Goal: Task Accomplishment & Management: Manage account settings

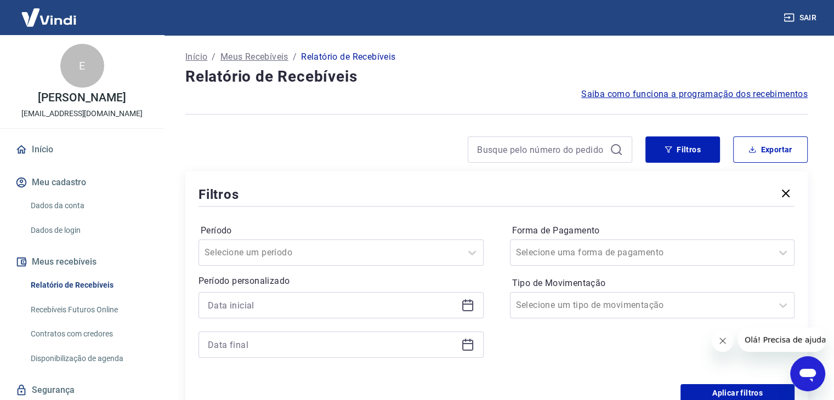
scroll to position [165, 0]
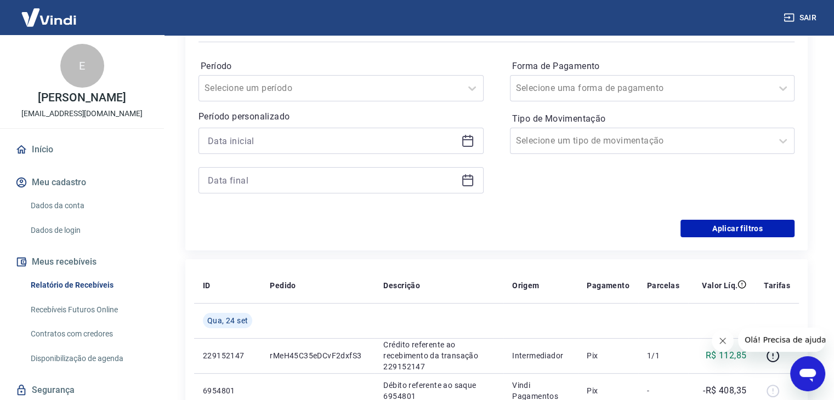
click at [467, 140] on icon at bounding box center [467, 139] width 11 height 1
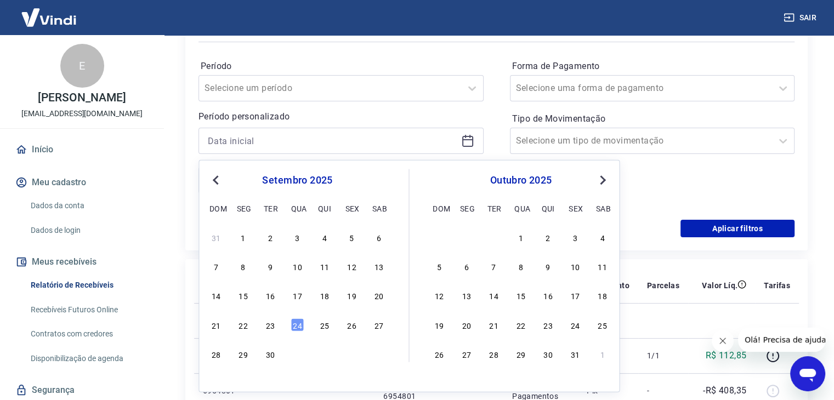
click at [353, 300] on div "19" at bounding box center [351, 295] width 13 height 13
type input "[DATE]"
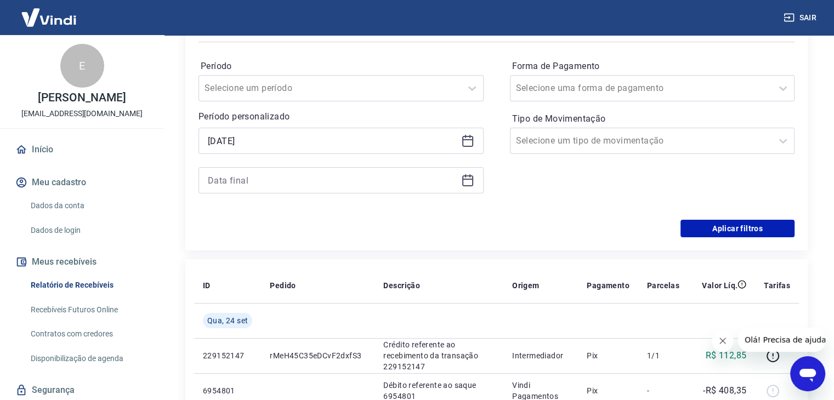
click at [468, 185] on icon at bounding box center [467, 180] width 13 height 13
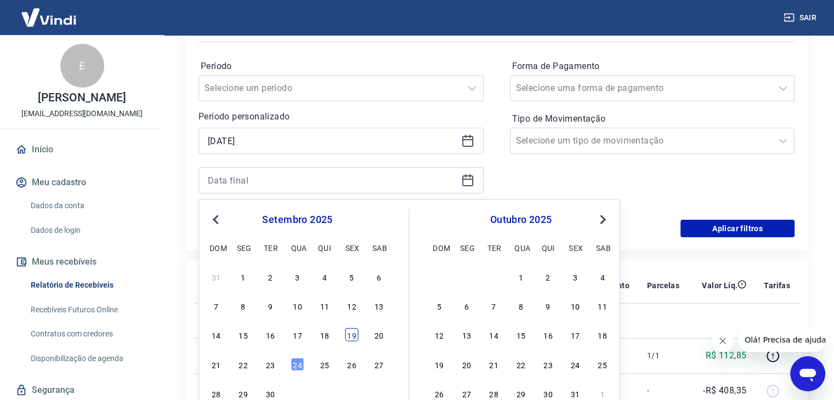
click at [349, 335] on div "19" at bounding box center [351, 335] width 13 height 13
type input "[DATE]"
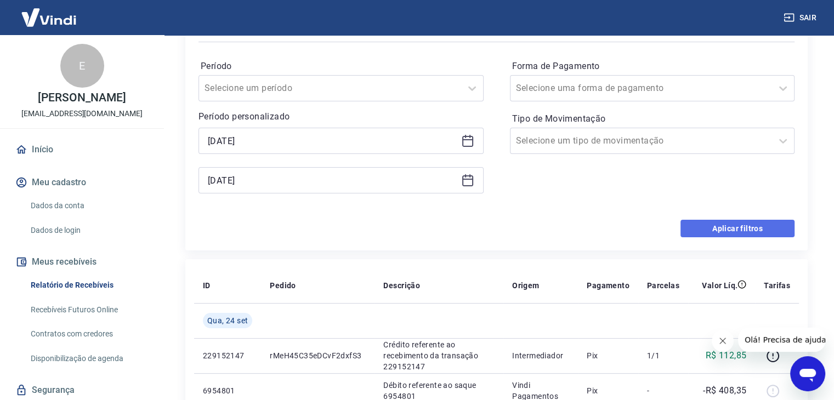
click at [709, 227] on button "Aplicar filtros" at bounding box center [738, 229] width 114 height 18
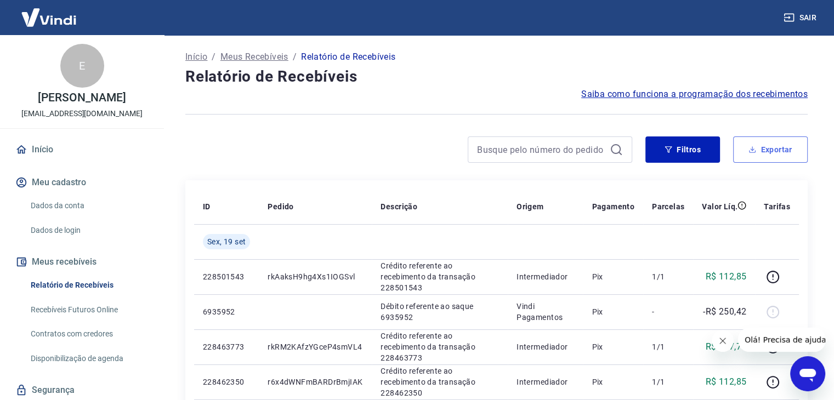
click at [799, 146] on button "Exportar" at bounding box center [770, 150] width 75 height 26
type input "[DATE]"
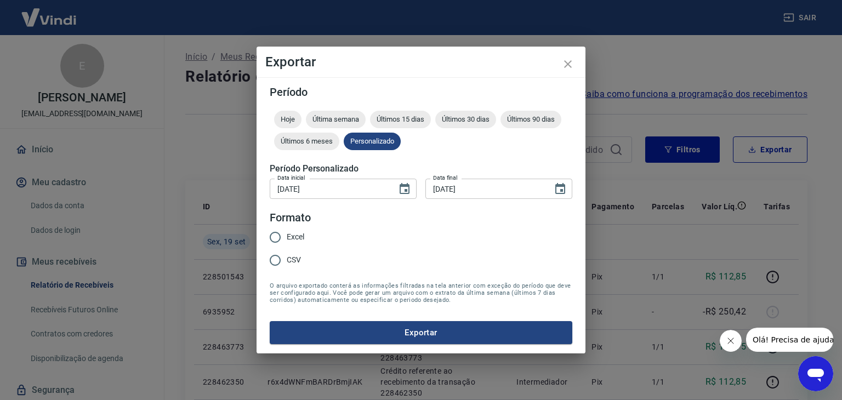
click at [288, 236] on span "Excel" at bounding box center [296, 237] width 18 height 12
click at [287, 236] on input "Excel" at bounding box center [275, 237] width 23 height 23
radio input "true"
click at [394, 333] on button "Exportar" at bounding box center [421, 332] width 303 height 23
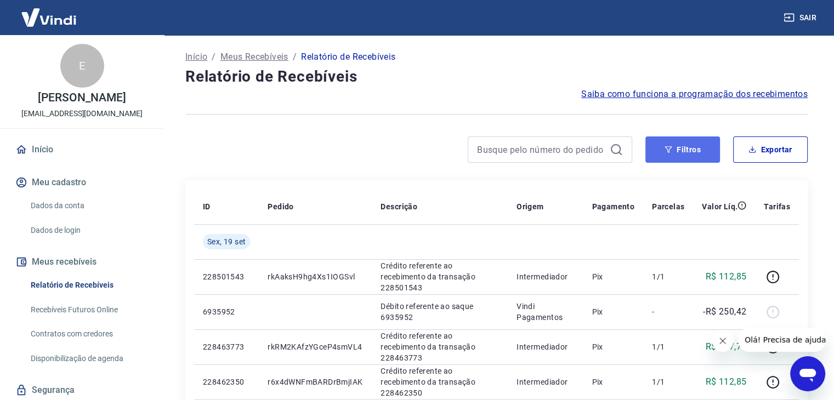
click at [691, 155] on button "Filtros" at bounding box center [683, 150] width 75 height 26
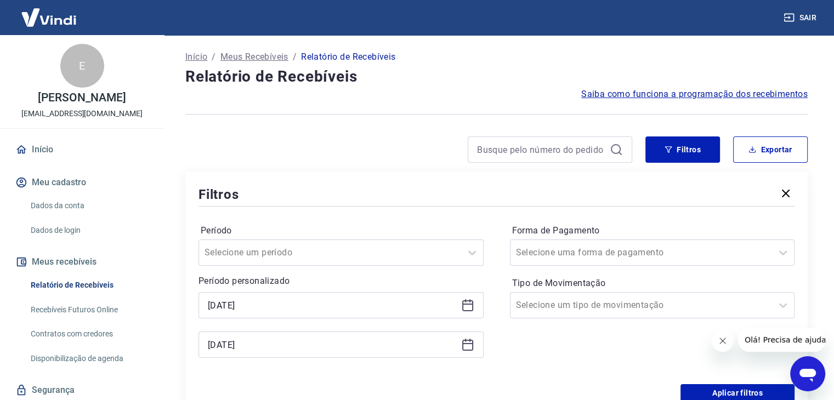
click at [469, 304] on icon at bounding box center [467, 305] width 13 height 13
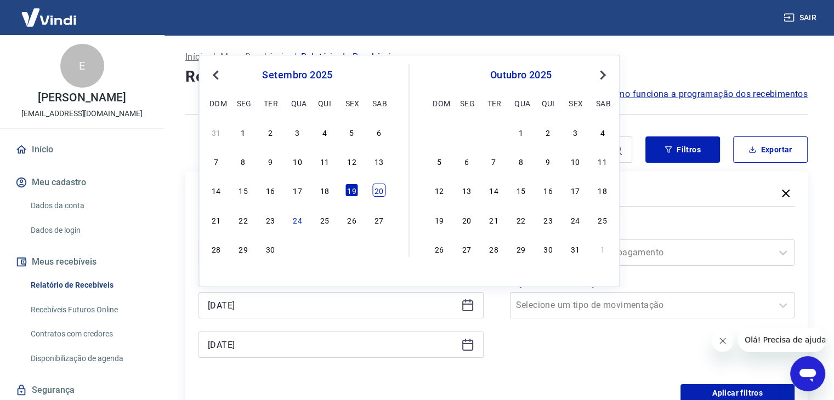
click at [376, 194] on div "20" at bounding box center [378, 190] width 13 height 13
type input "[DATE]"
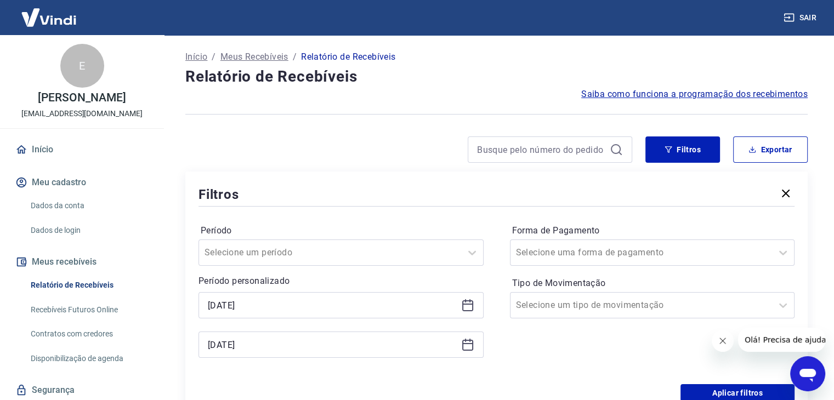
click at [466, 353] on div "[DATE]" at bounding box center [341, 345] width 285 height 26
click at [467, 340] on icon at bounding box center [467, 344] width 13 height 13
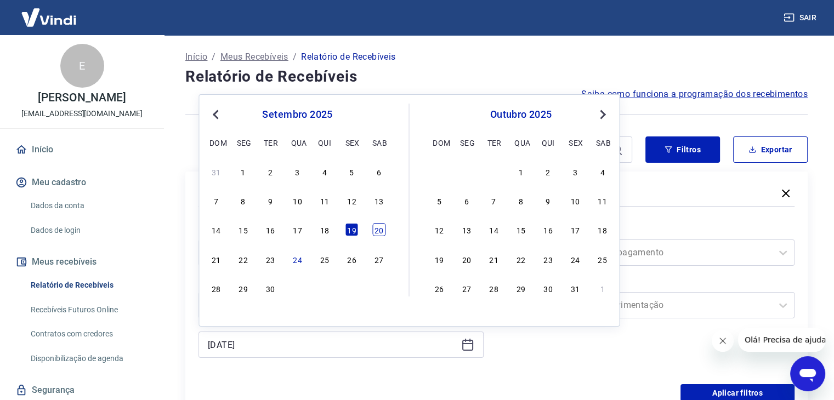
click at [378, 233] on div "20" at bounding box center [378, 229] width 13 height 13
type input "[DATE]"
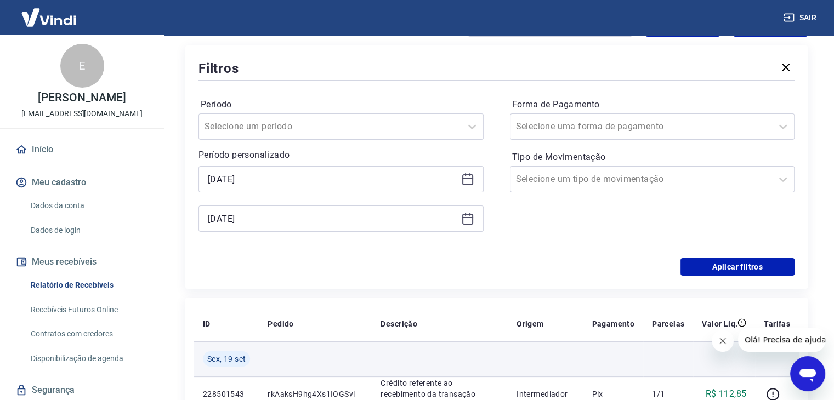
scroll to position [165, 0]
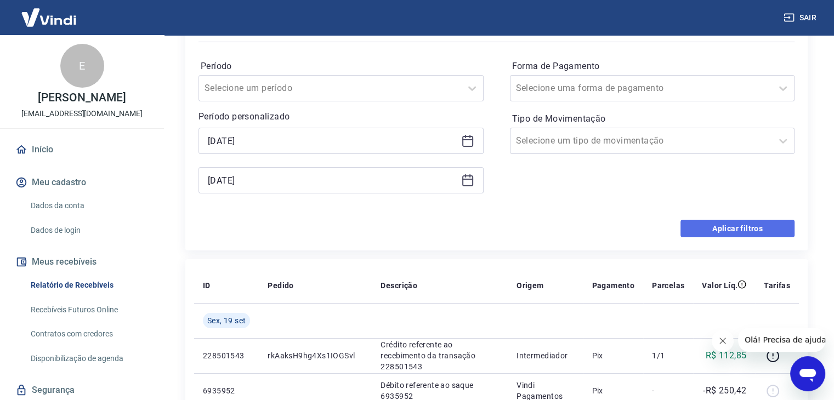
click at [718, 223] on button "Aplicar filtros" at bounding box center [738, 229] width 114 height 18
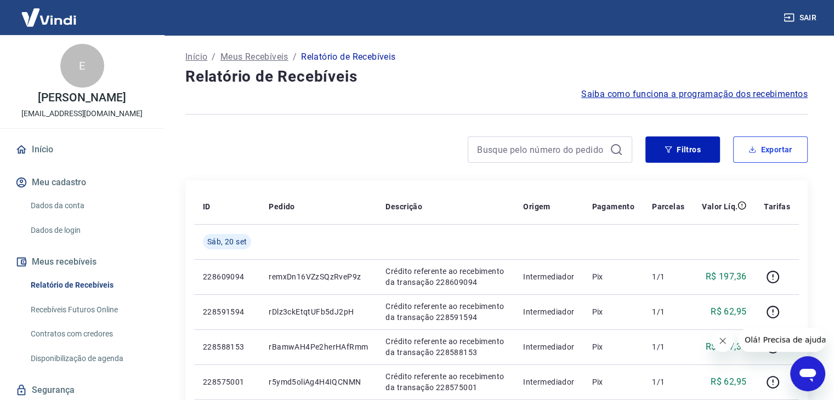
click at [789, 152] on button "Exportar" at bounding box center [770, 150] width 75 height 26
type input "[DATE]"
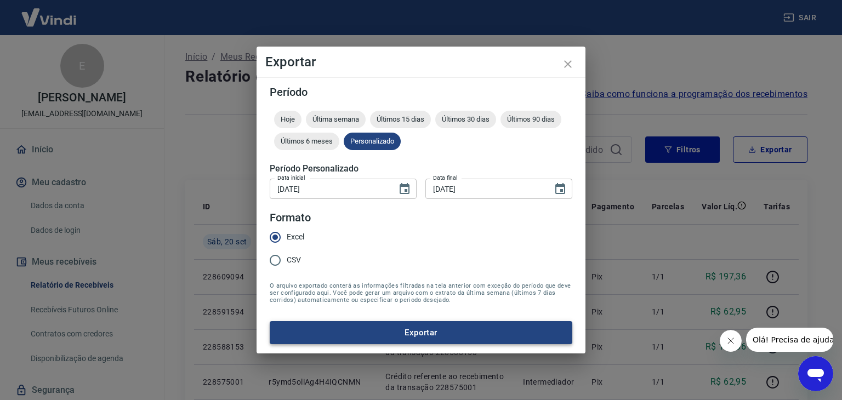
click at [378, 324] on button "Exportar" at bounding box center [421, 332] width 303 height 23
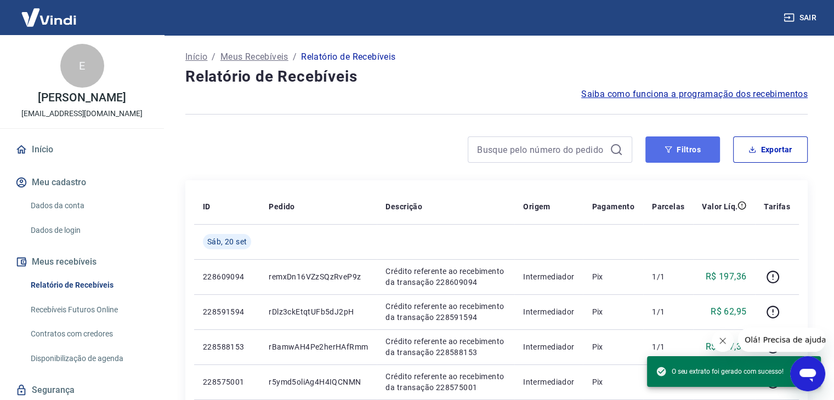
click at [652, 154] on button "Filtros" at bounding box center [683, 150] width 75 height 26
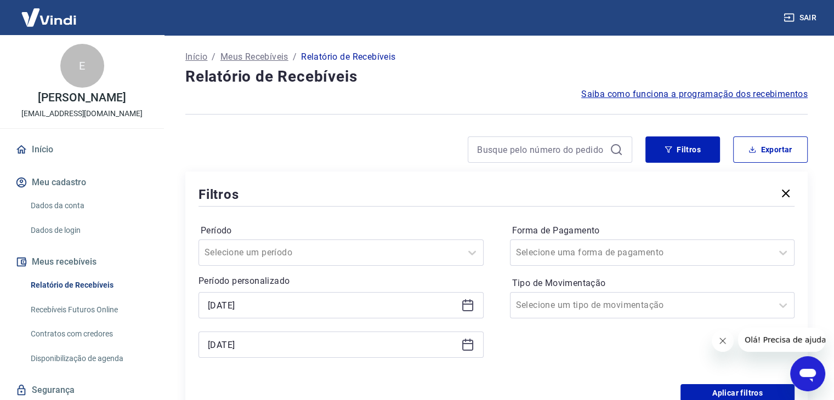
click at [469, 312] on icon at bounding box center [467, 305] width 13 height 13
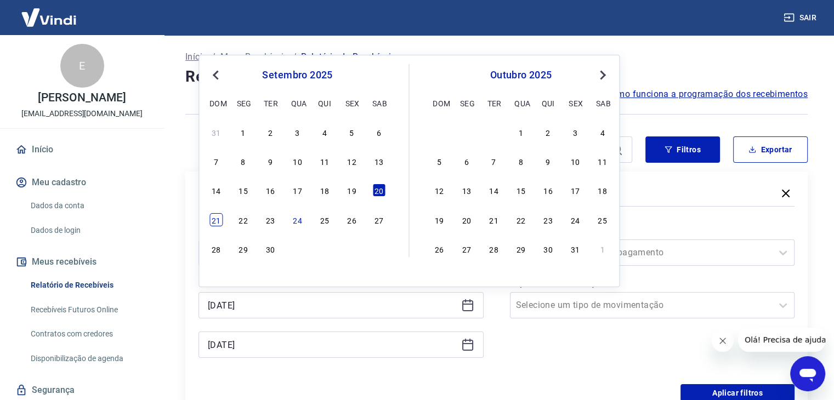
click at [217, 220] on div "21" at bounding box center [216, 219] width 13 height 13
type input "[DATE]"
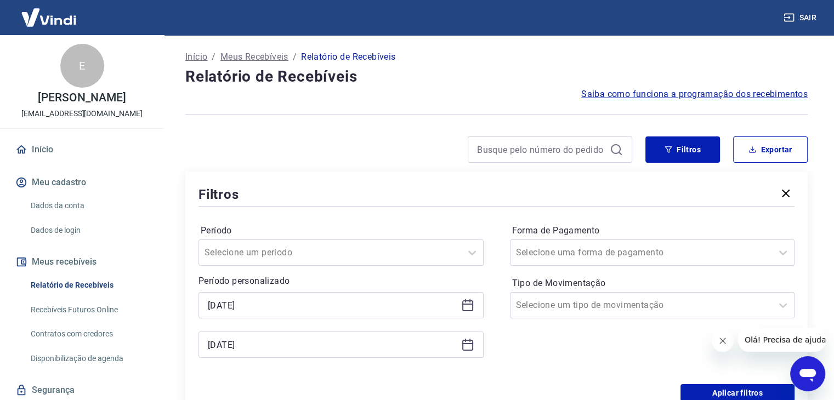
click at [463, 346] on icon at bounding box center [467, 344] width 13 height 13
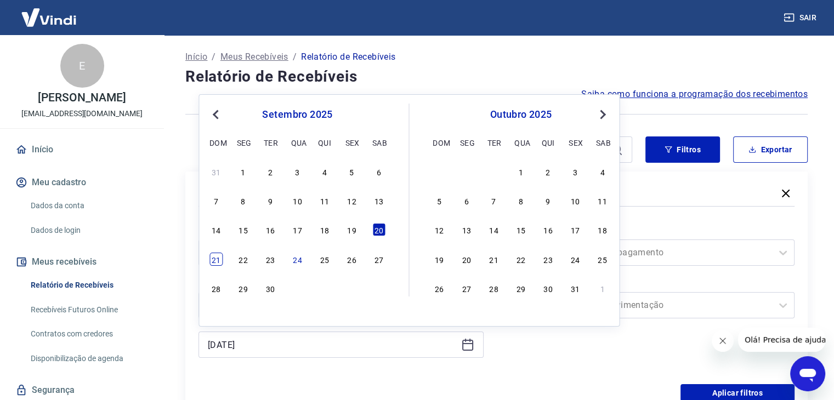
click at [212, 262] on div "21" at bounding box center [216, 259] width 13 height 13
type input "[DATE]"
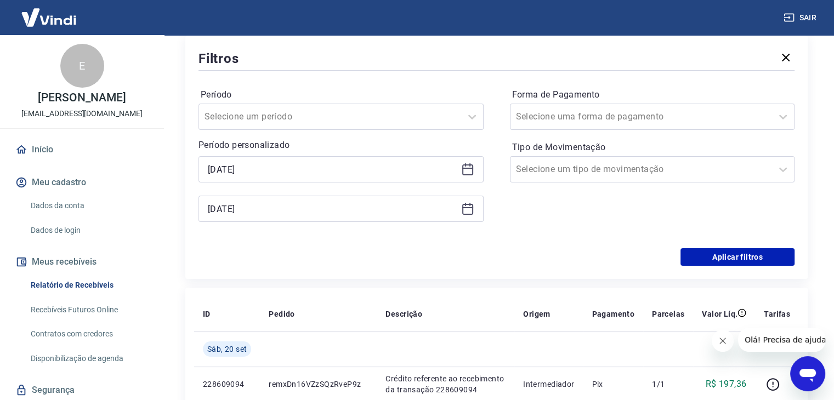
scroll to position [165, 0]
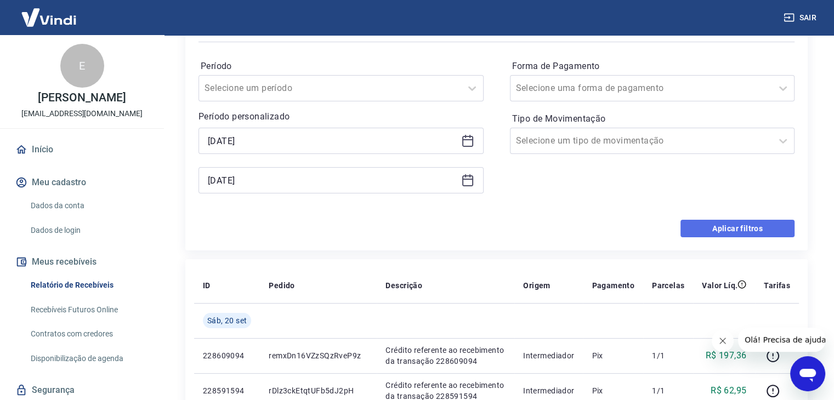
click at [733, 227] on button "Aplicar filtros" at bounding box center [738, 229] width 114 height 18
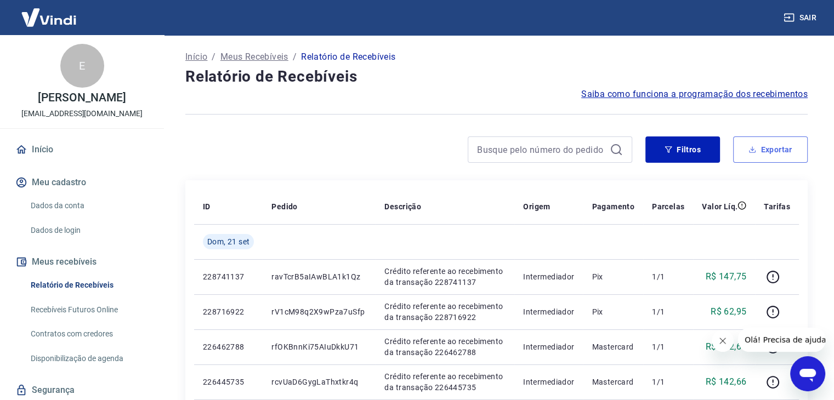
click at [781, 154] on button "Exportar" at bounding box center [770, 150] width 75 height 26
type input "[DATE]"
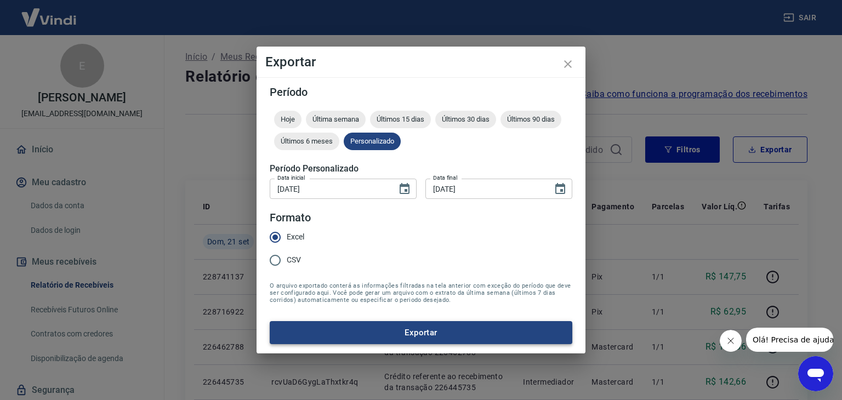
click at [381, 334] on button "Exportar" at bounding box center [421, 332] width 303 height 23
